Goal: Check status

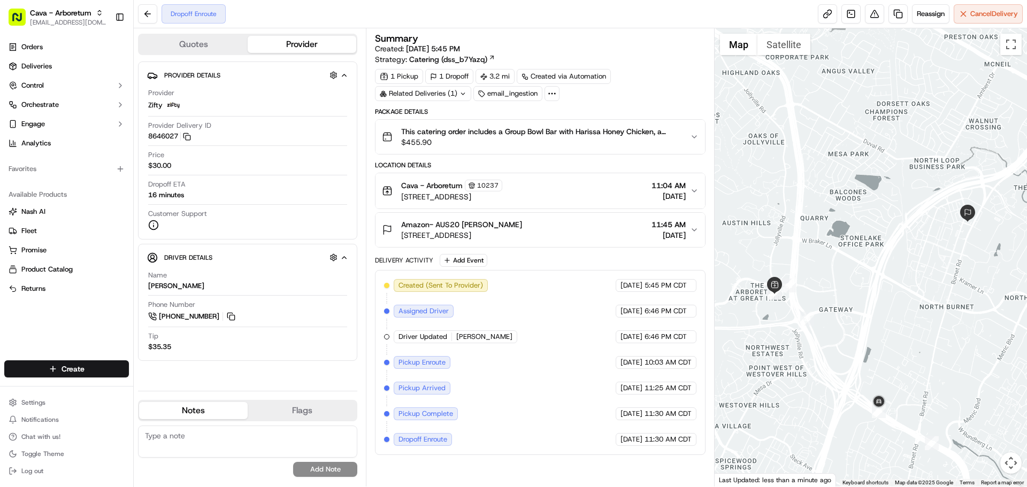
drag, startPoint x: 186, startPoint y: 195, endPoint x: 155, endPoint y: 202, distance: 31.9
click at [155, 202] on div "Dropoff ETA 16 minutes" at bounding box center [247, 192] width 199 height 25
drag, startPoint x: 189, startPoint y: 192, endPoint x: 165, endPoint y: 196, distance: 24.5
click at [165, 196] on div "Dropoff ETA 16 minutes" at bounding box center [247, 190] width 199 height 20
click at [189, 196] on div "Dropoff ETA 16 minutes" at bounding box center [247, 190] width 199 height 20
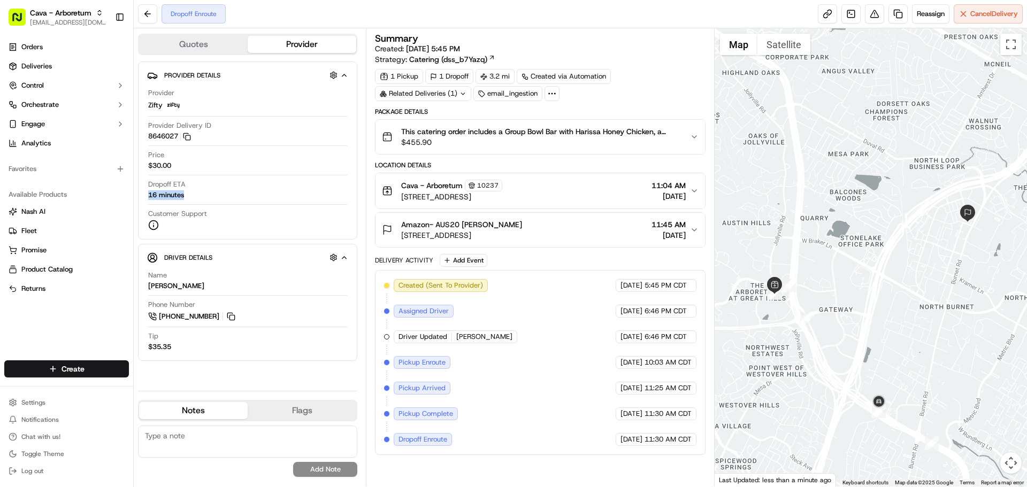
drag, startPoint x: 183, startPoint y: 195, endPoint x: 147, endPoint y: 198, distance: 36.6
click at [147, 198] on div "Provider Zifty Provider Delivery ID 8646027 Copy 8646027 Price $30.00 Dropoff E…" at bounding box center [247, 159] width 201 height 151
click at [217, 199] on div "Dropoff ETA 16 minutes" at bounding box center [247, 190] width 199 height 20
drag, startPoint x: 182, startPoint y: 195, endPoint x: 140, endPoint y: 202, distance: 43.4
click at [140, 202] on div "Provider Details Hidden ( 3 ) Provider Zifty Provider Delivery ID 8646027 Copy …" at bounding box center [247, 151] width 219 height 178
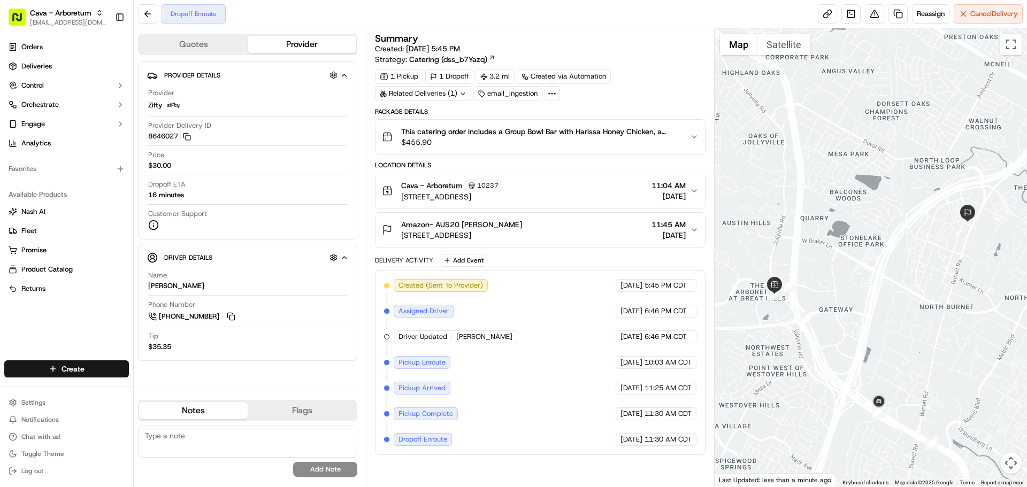
click at [198, 195] on div "Dropoff ETA 16 minutes" at bounding box center [247, 190] width 199 height 20
